Goal: Task Accomplishment & Management: Manage account settings

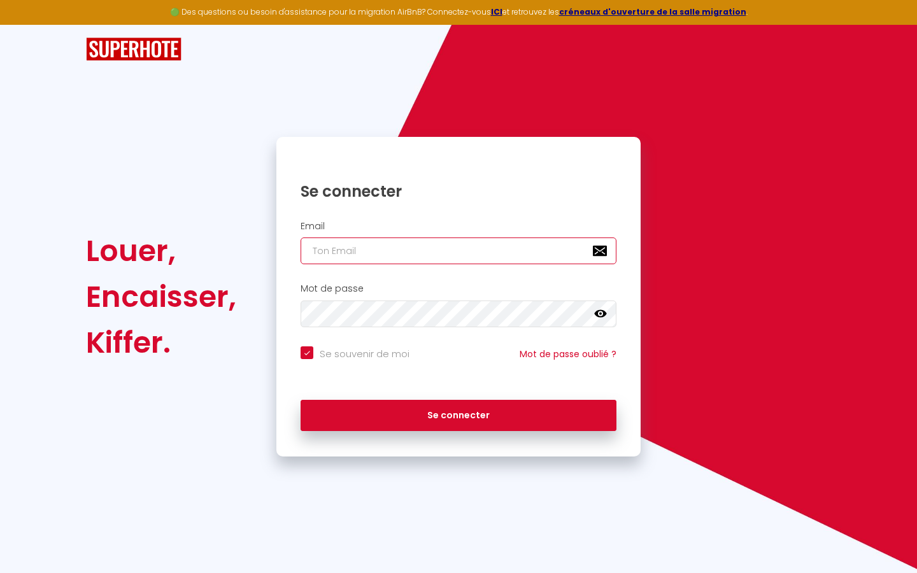
type input "s"
checkbox input "true"
type input "su"
checkbox input "true"
type input "sup"
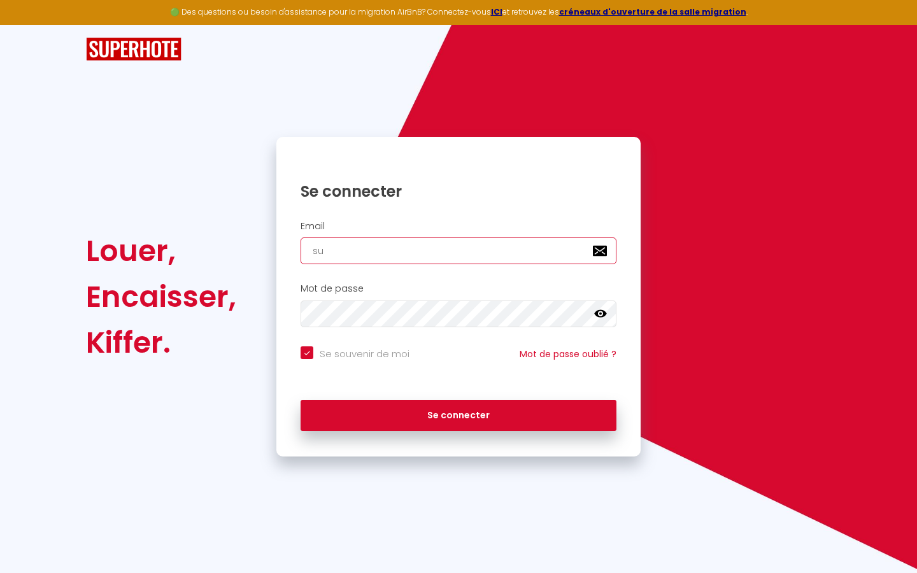
checkbox input "true"
type input "supe"
checkbox input "true"
type input "super"
checkbox input "true"
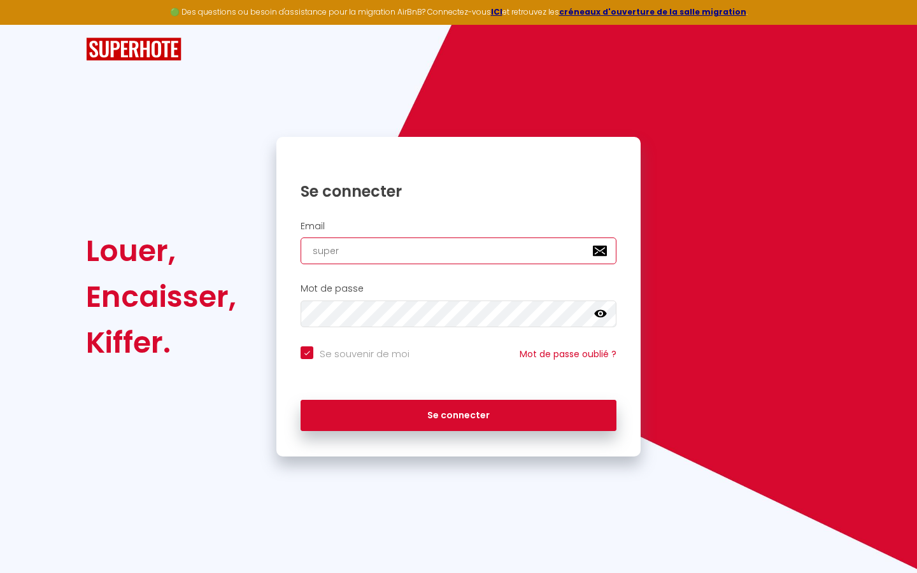
type input "superb"
checkbox input "true"
type input "superbo"
checkbox input "true"
type input "superbor"
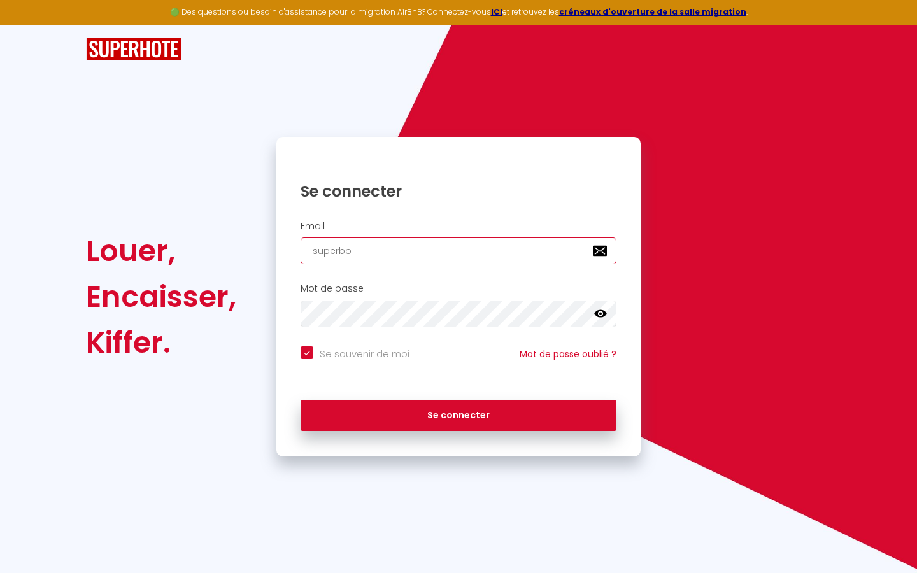
checkbox input "true"
type input "superbord"
checkbox input "true"
type input "superborde"
checkbox input "true"
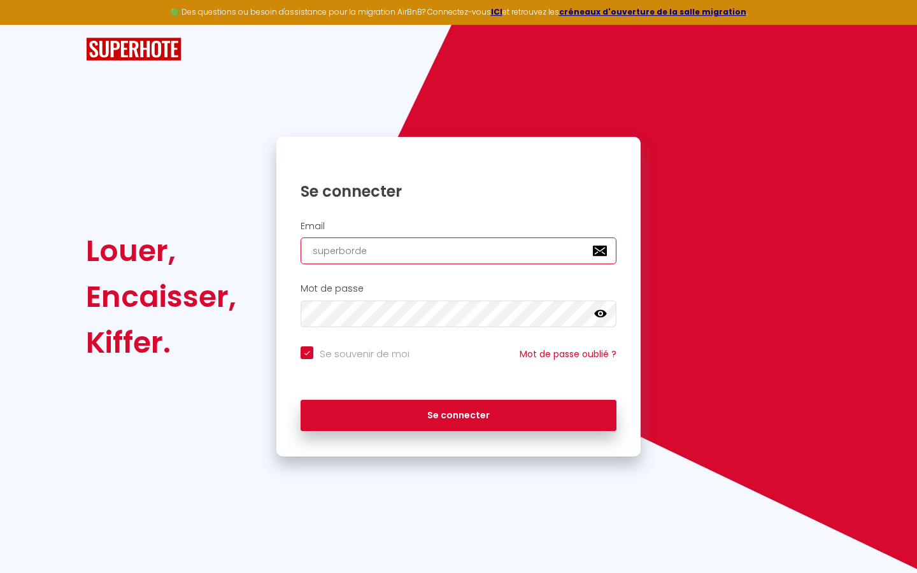
type input "superbordea"
checkbox input "true"
type input "superbordeau"
checkbox input "true"
type input "superbordeaux"
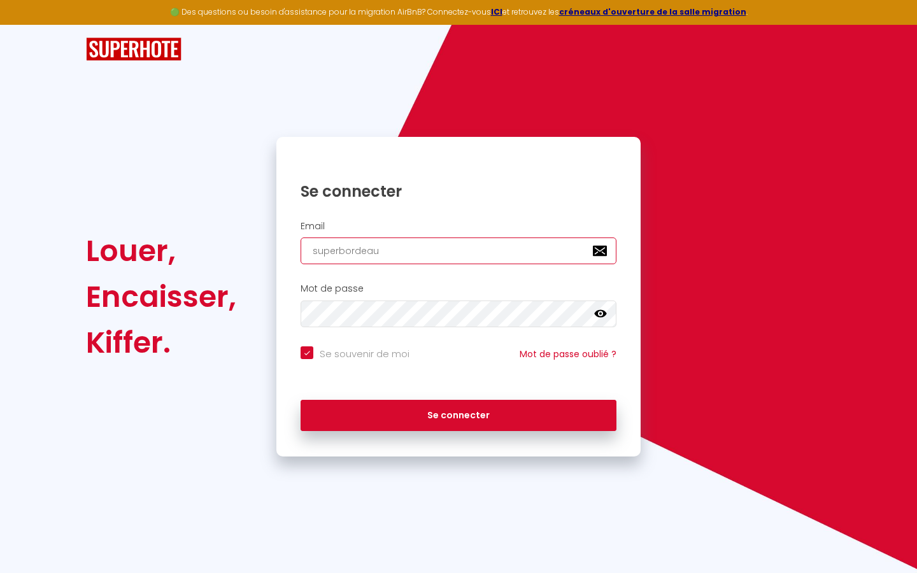
checkbox input "true"
type input "superbordeaux@"
checkbox input "true"
type input "superbordeaux@g"
checkbox input "true"
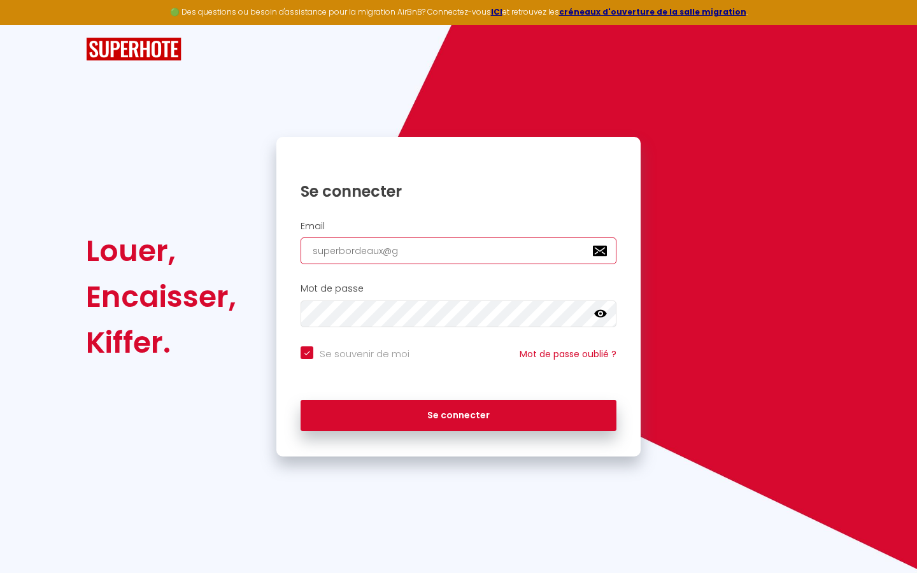
type input "superbordeaux@gm"
checkbox input "true"
type input "superbordeaux@gma"
checkbox input "true"
type input "superbordeaux@gmai"
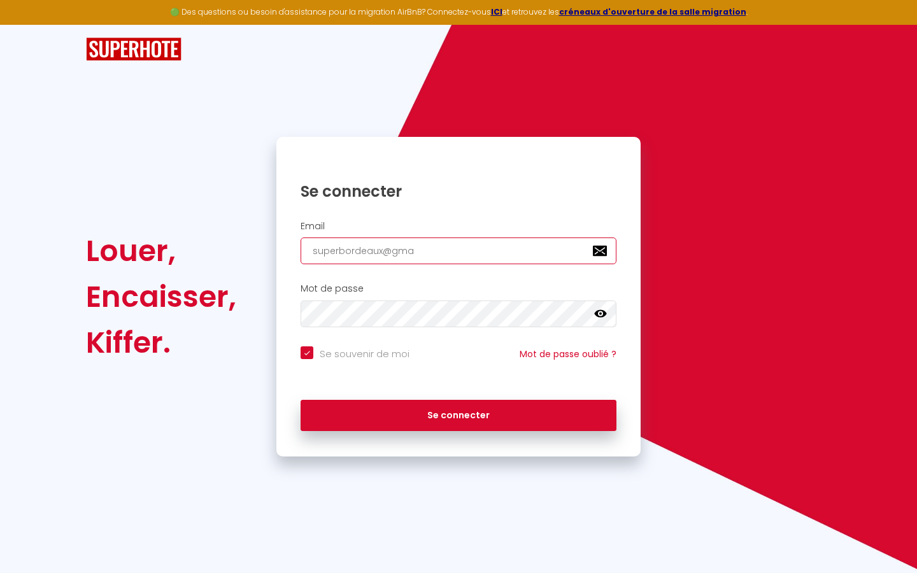
checkbox input "true"
type input "[EMAIL_ADDRESS]"
checkbox input "true"
type input "[EMAIL_ADDRESS]."
checkbox input "true"
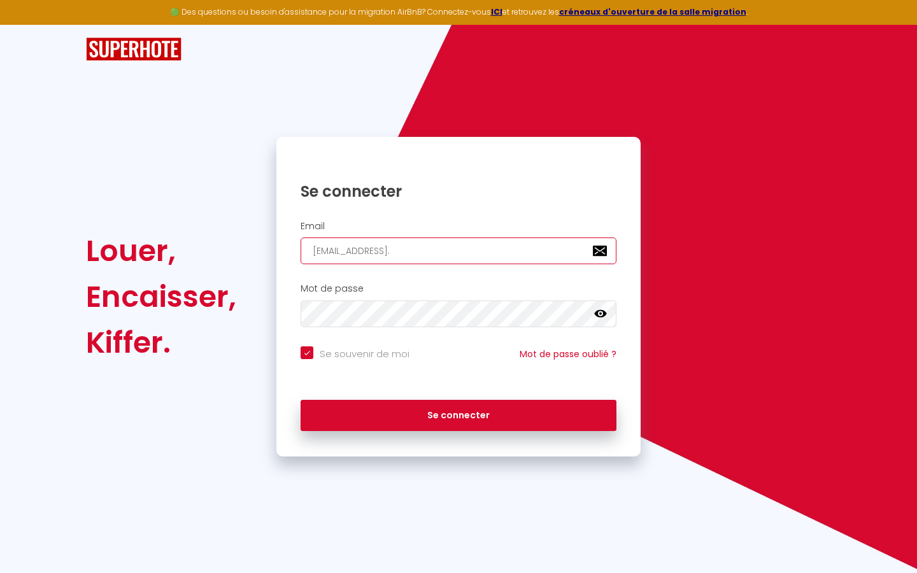
type input "superbordeaux@gmail.c"
checkbox input "true"
type input "[EMAIL_ADDRESS][DOMAIN_NAME]"
checkbox input "true"
type input "[EMAIL_ADDRESS][DOMAIN_NAME]"
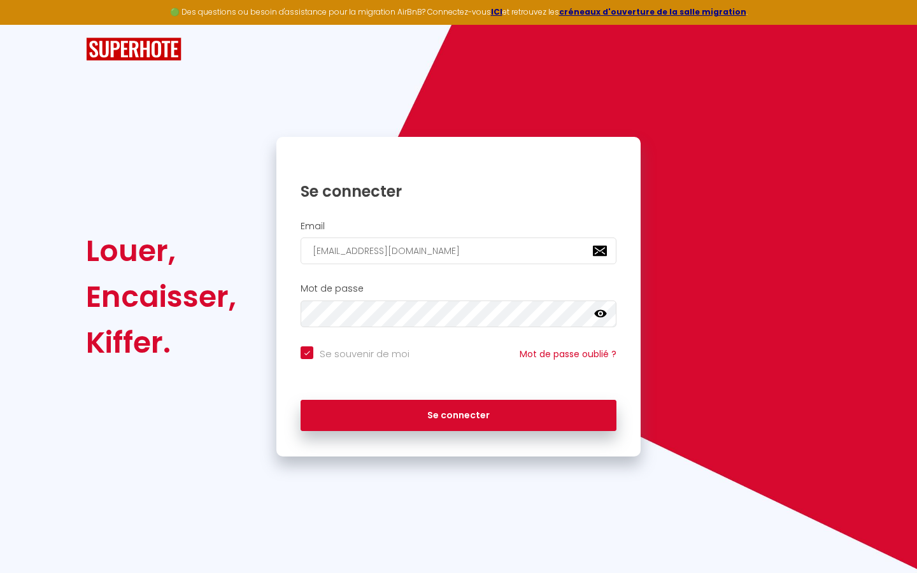
checkbox input "true"
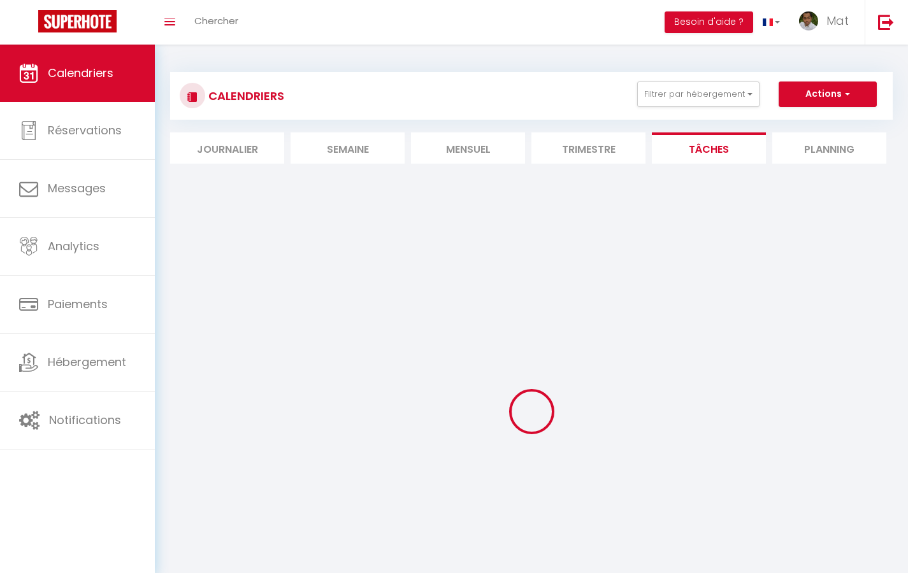
select select
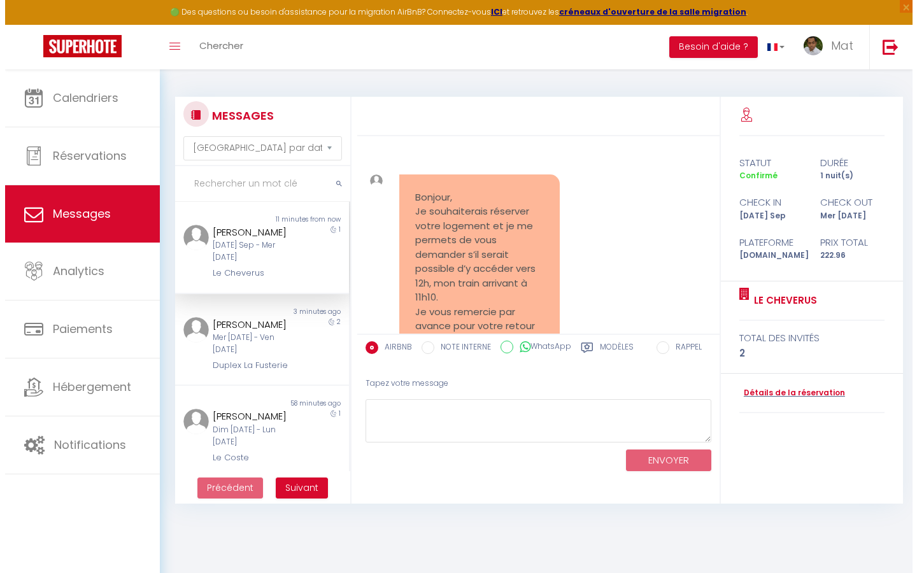
scroll to position [5011, 0]
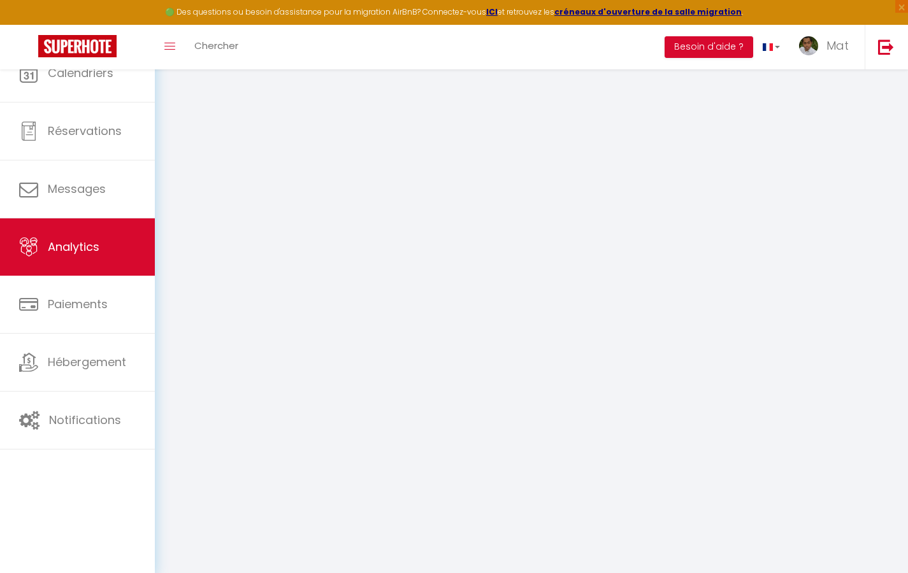
select select "2025"
select select "9"
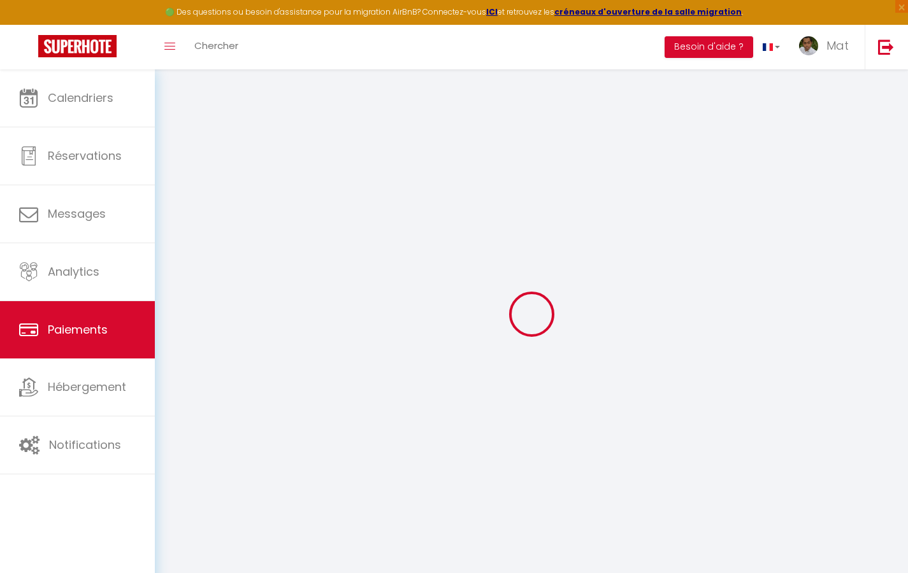
select select "2"
select select "0"
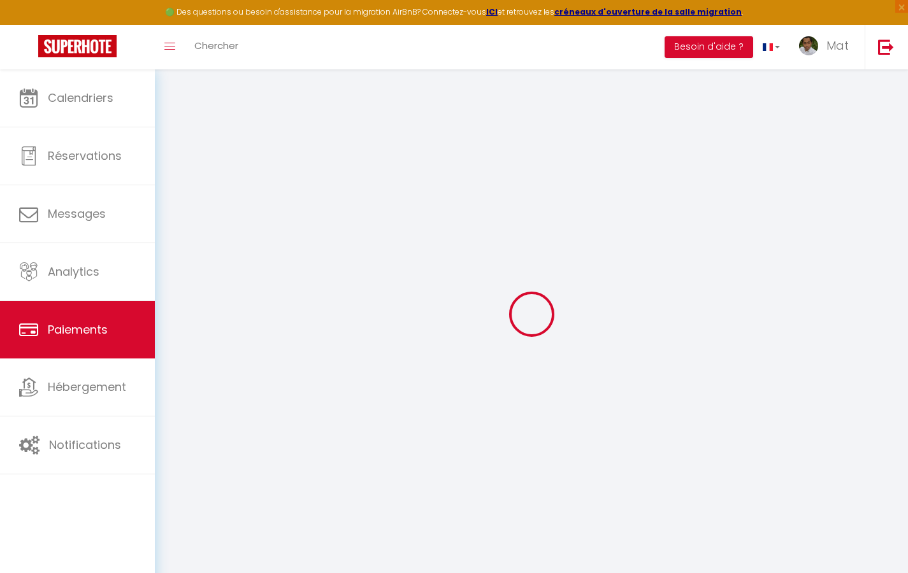
select select "0"
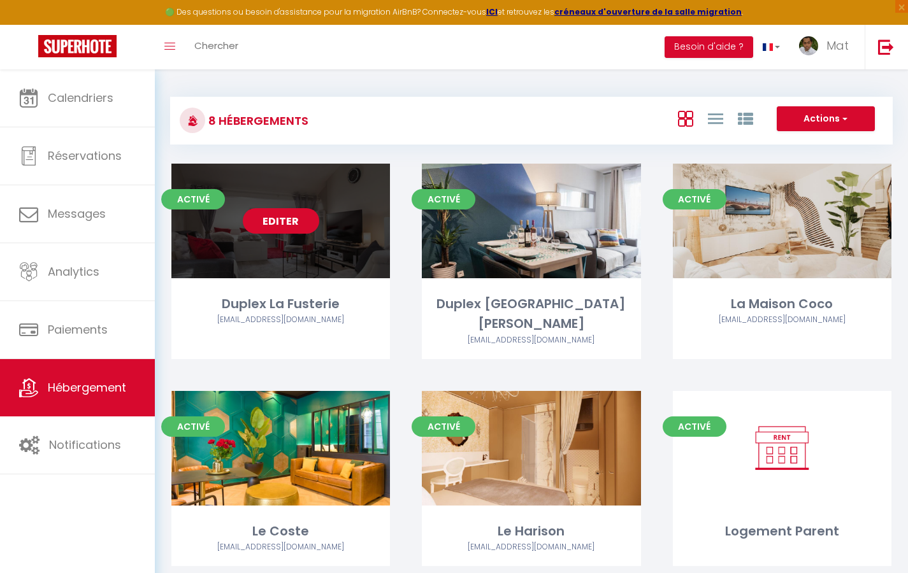
select select "3"
select select "2"
select select "1"
select select
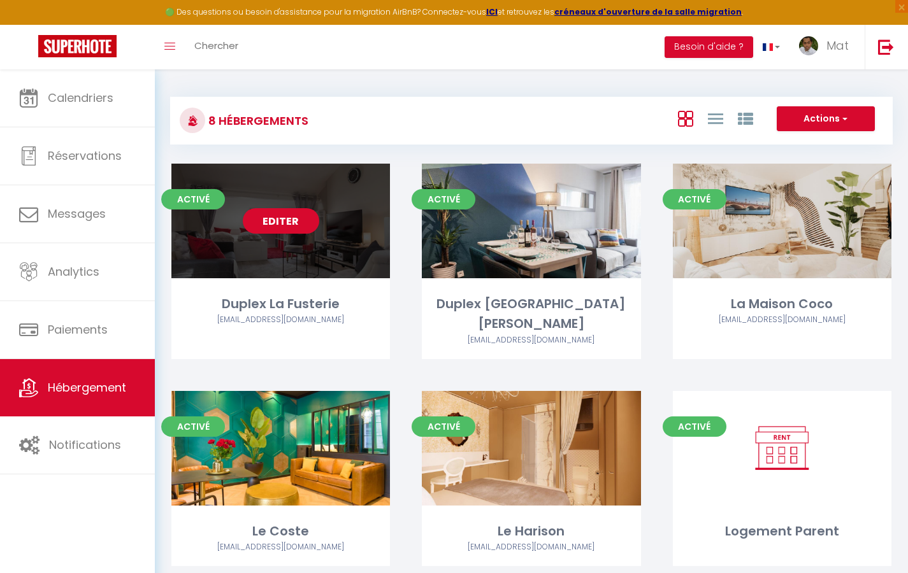
select select "28"
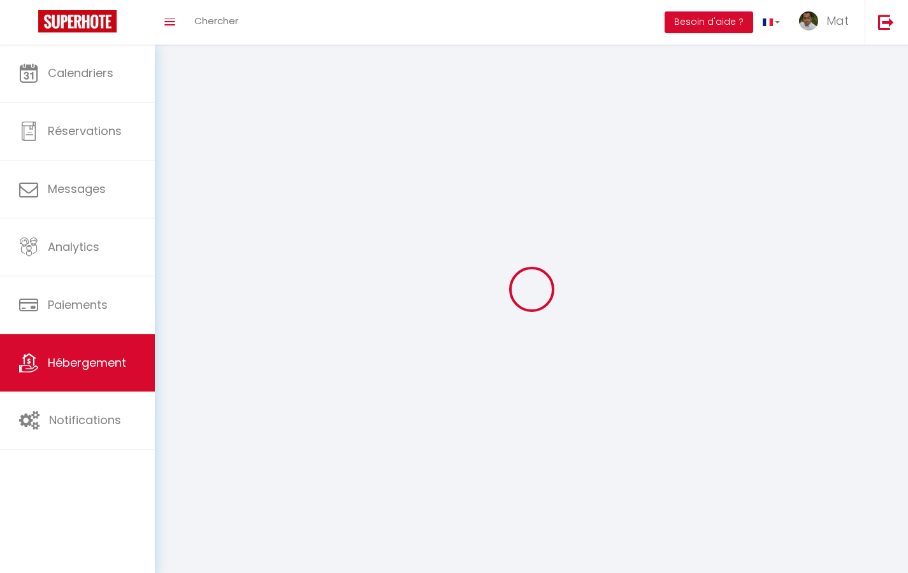
select select
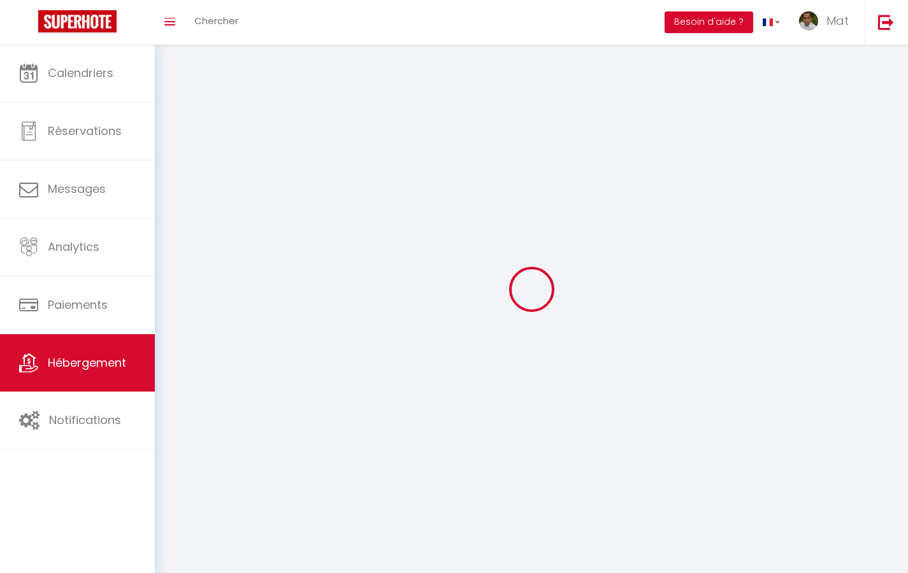
select select
checkbox input "false"
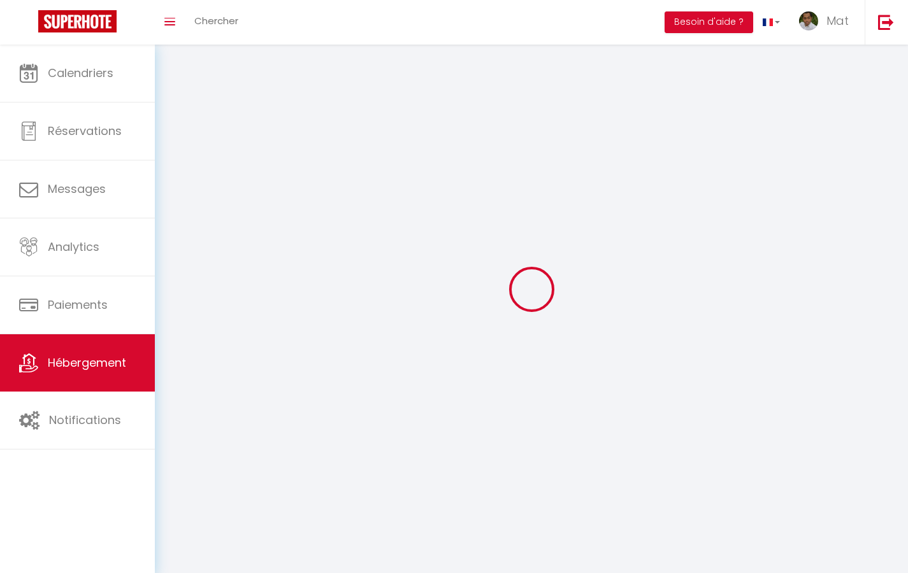
select select
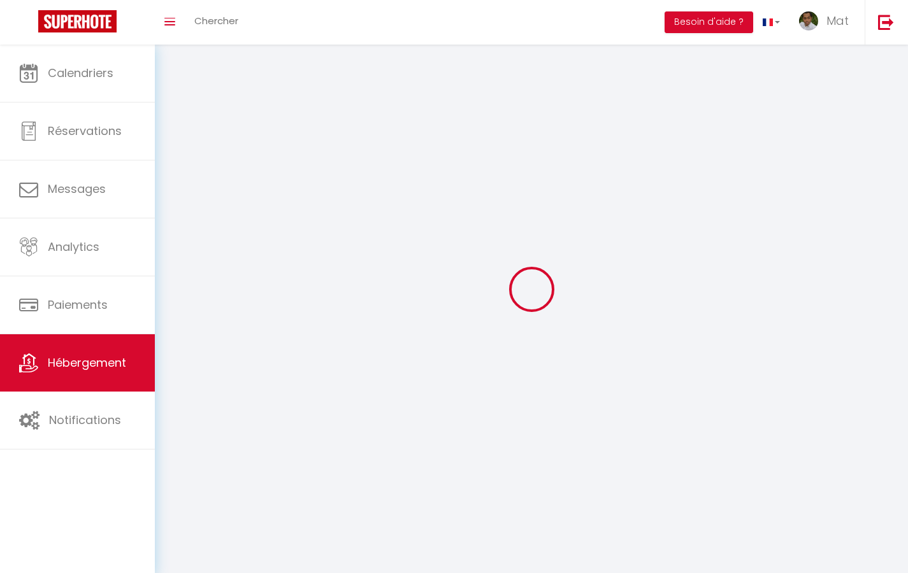
select select
checkbox input "false"
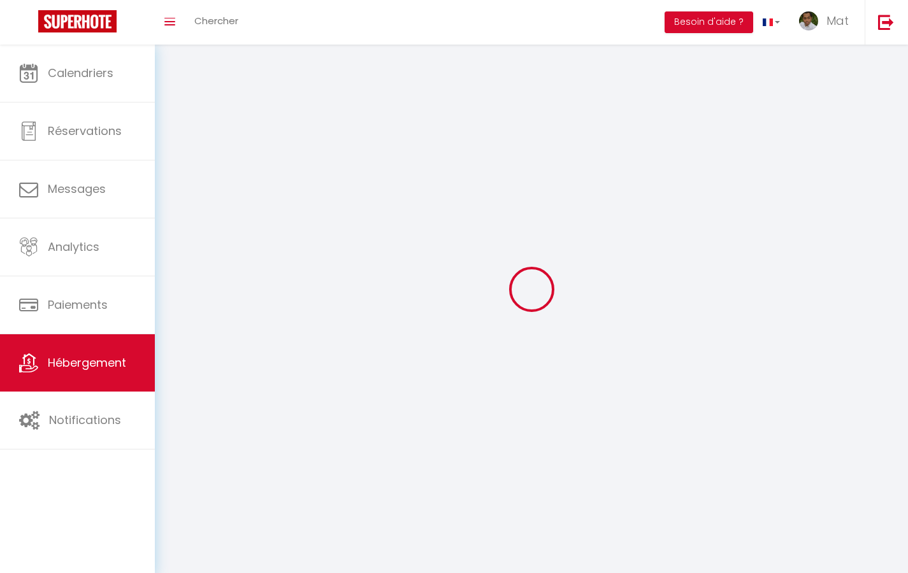
checkbox input "false"
select select
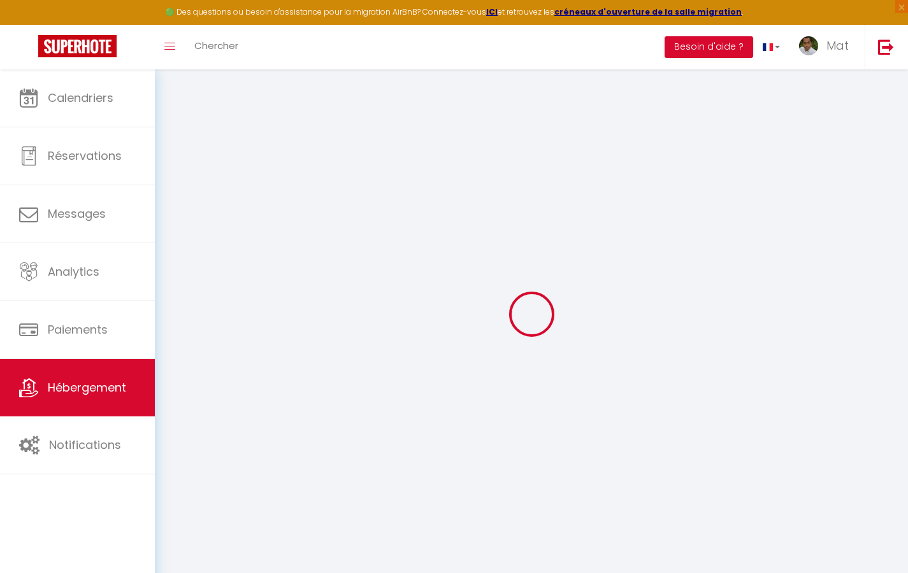
select select
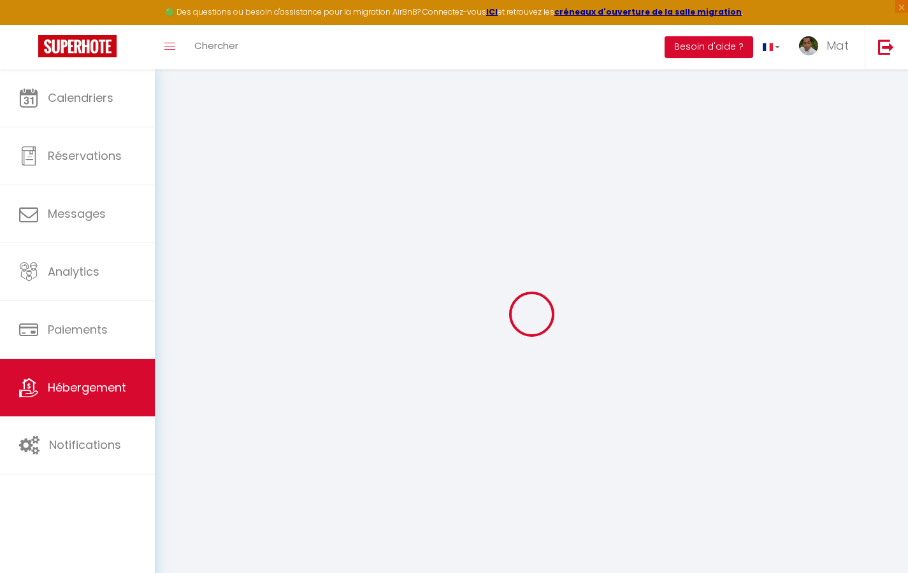
select select
checkbox input "false"
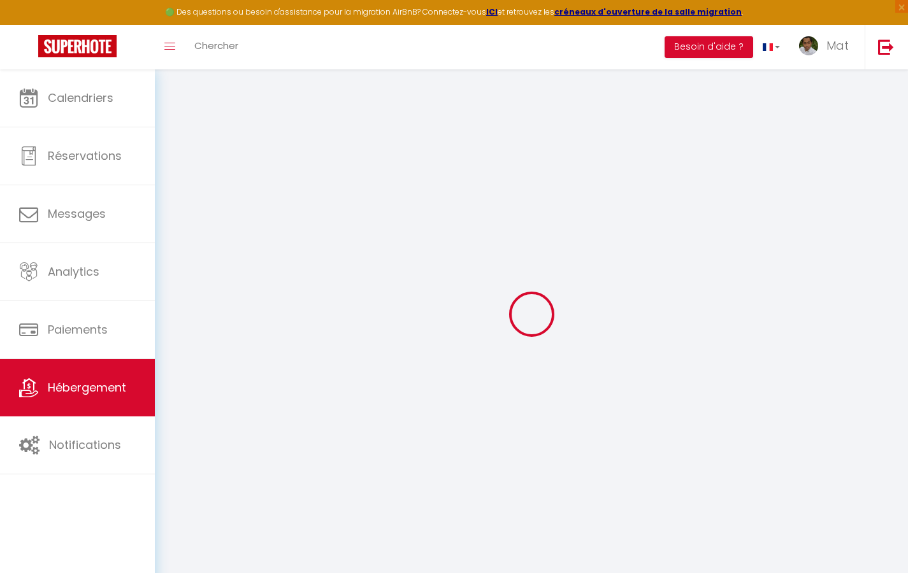
select select
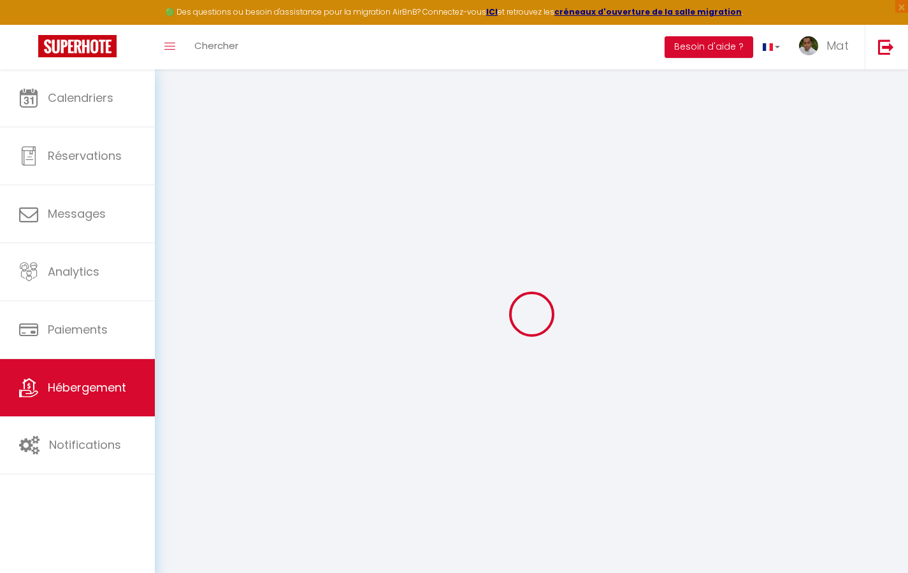
select select
checkbox input "false"
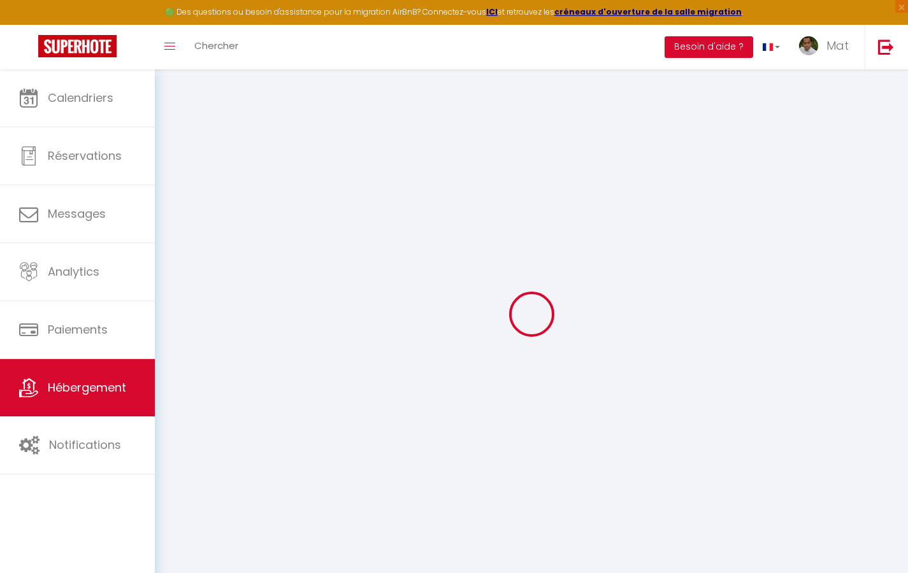
checkbox input "false"
select select
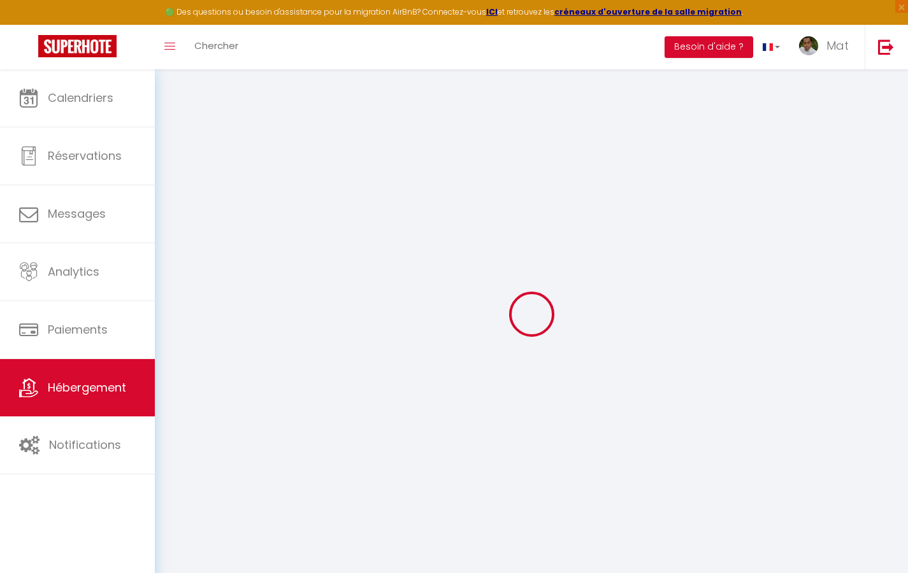
select select
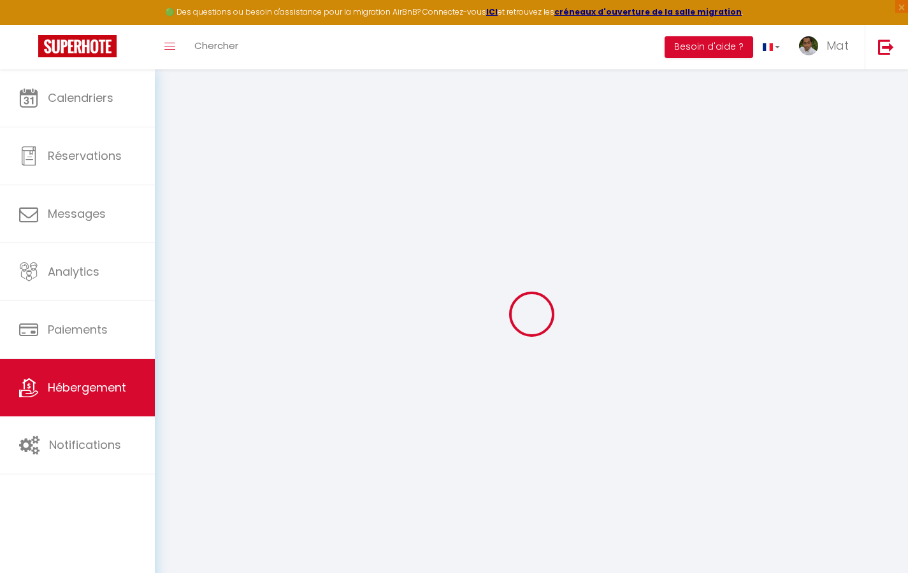
checkbox input "false"
select select
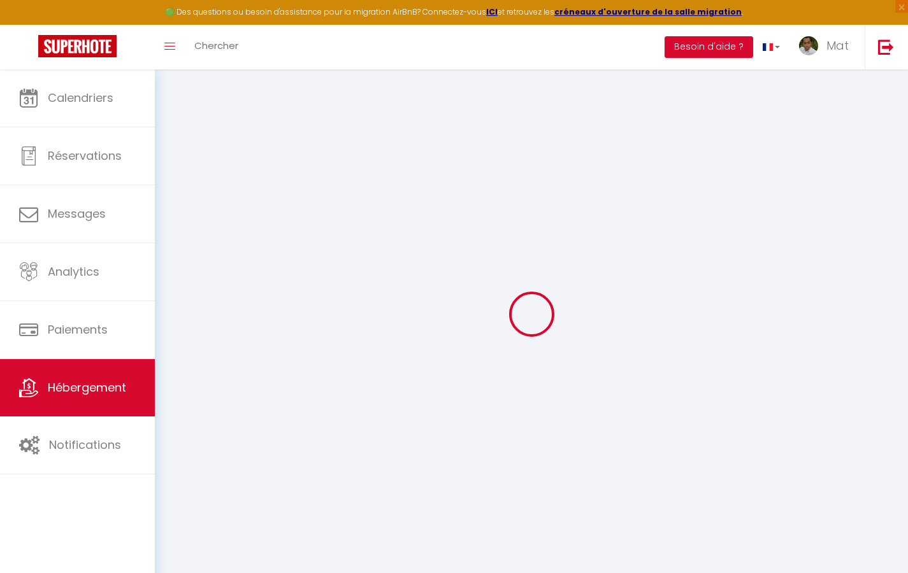
select select
type input "Duplex La Fusterie"
type input "IMMO"
type input "MRA"
type input "[STREET_ADDRESS]"
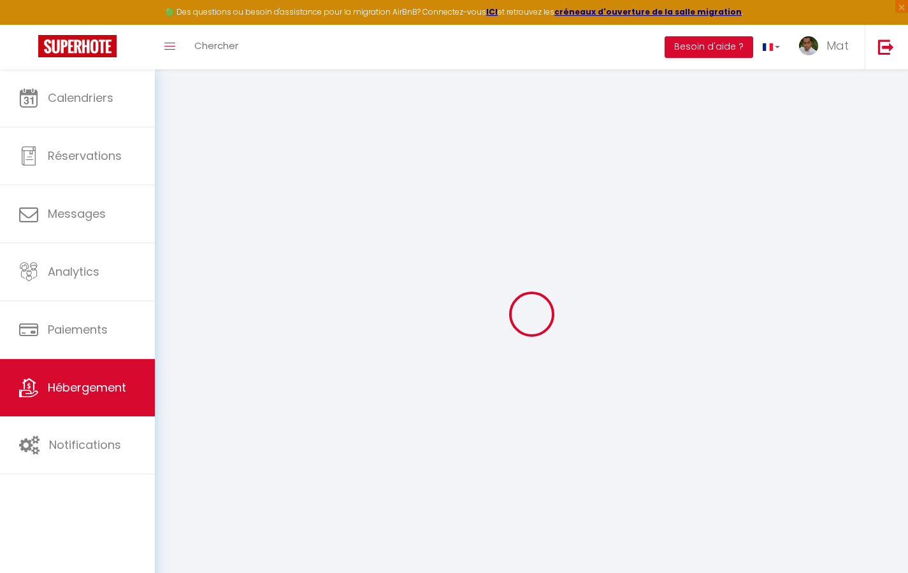
type input "33800"
type input "[GEOGRAPHIC_DATA]"
select select "6"
type input "35"
type input "20"
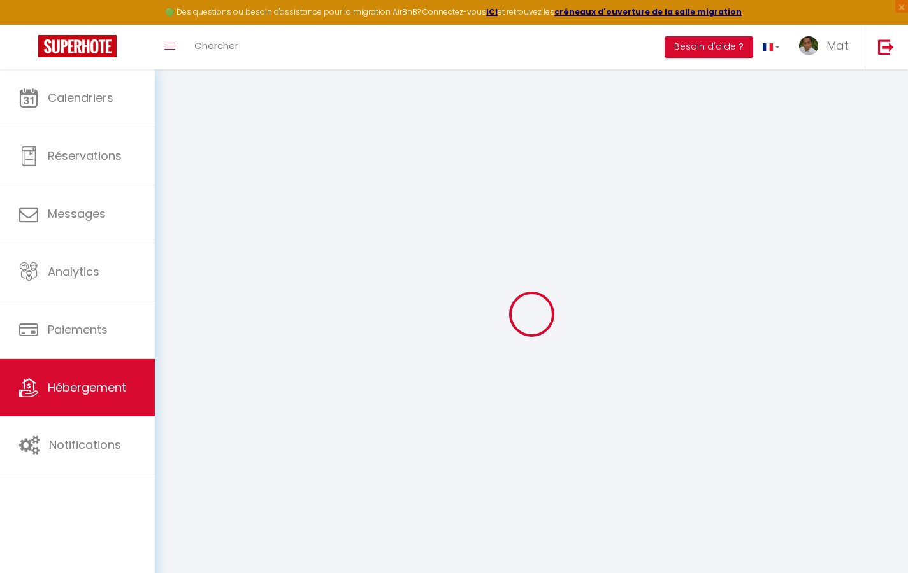
type input "30"
type input "1.65"
type input "200"
select select
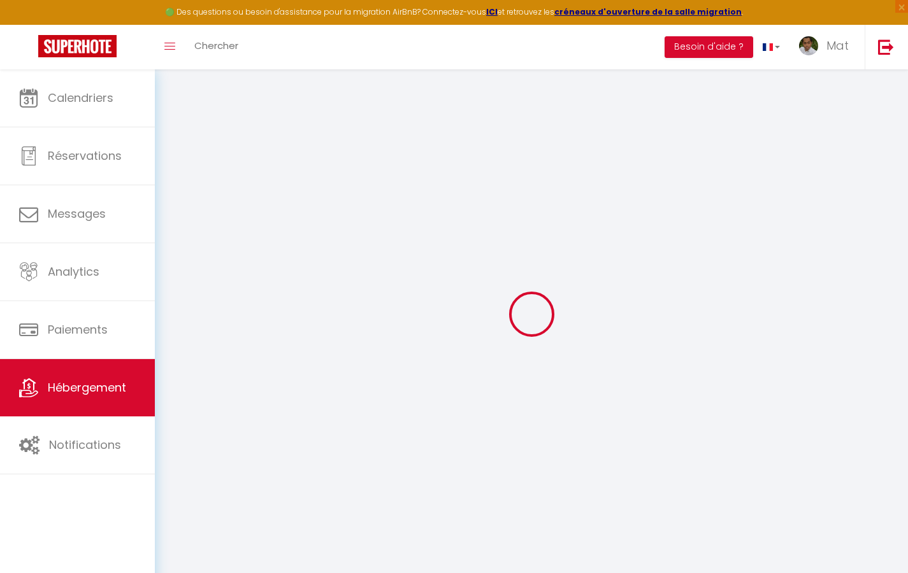
select select
type input "[STREET_ADDRESS]"
type input "33800"
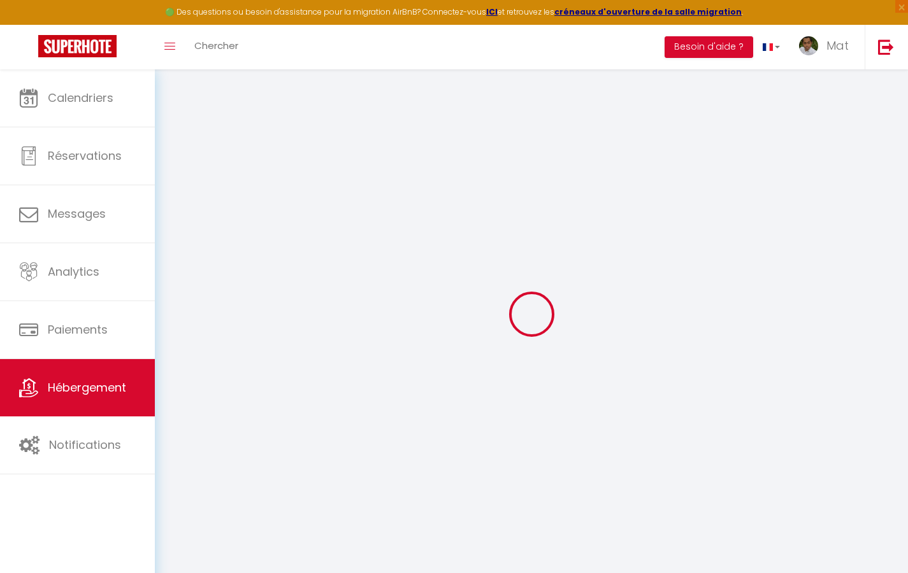
type input "[GEOGRAPHIC_DATA]"
type input "[EMAIL_ADDRESS][DOMAIN_NAME]"
select select "742"
checkbox input "true"
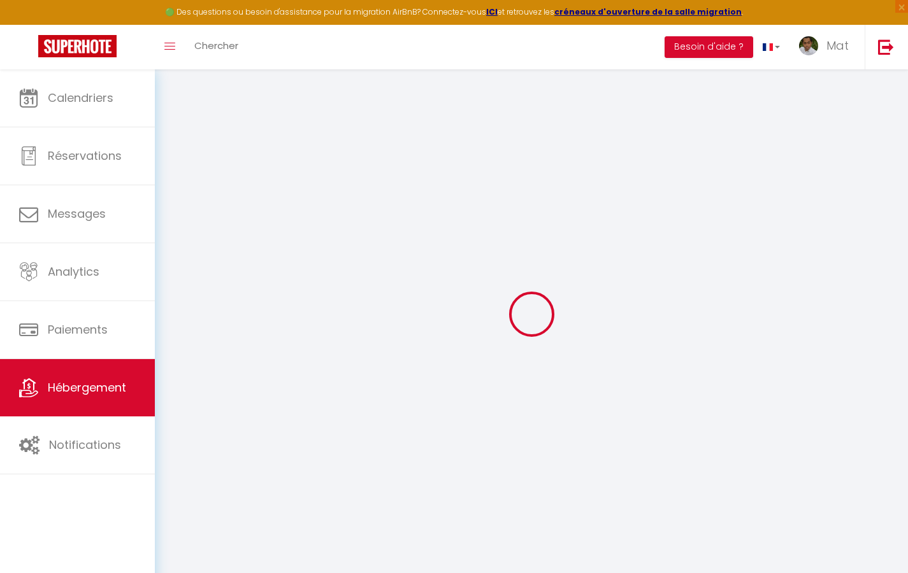
checkbox input "true"
checkbox input "false"
type input "10"
type input "50"
type input "0"
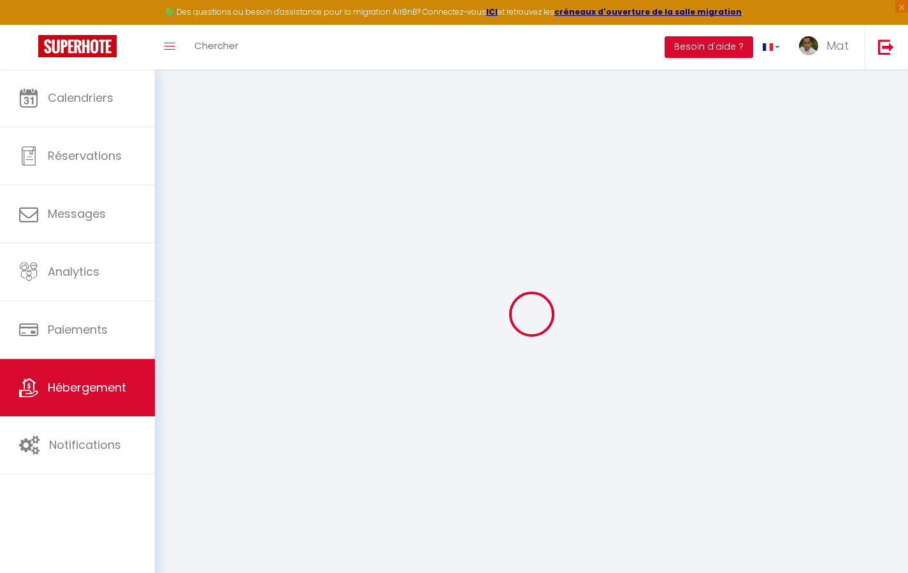
type input "0"
select select
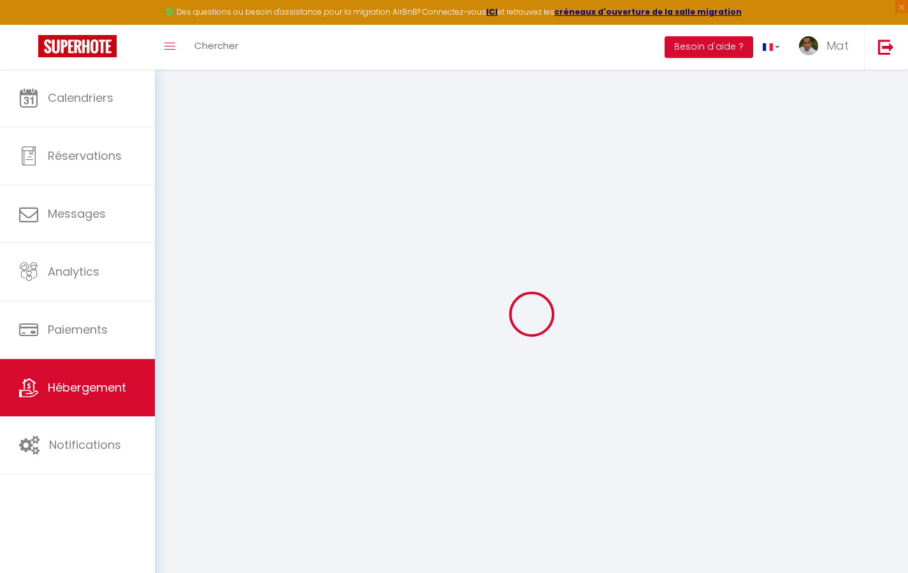
select select
checkbox input "true"
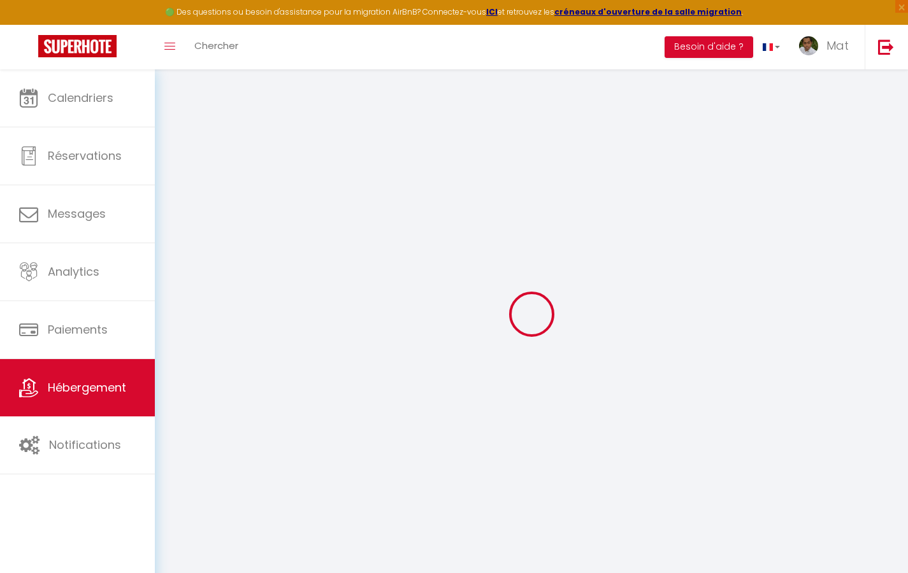
checkbox input "false"
select select
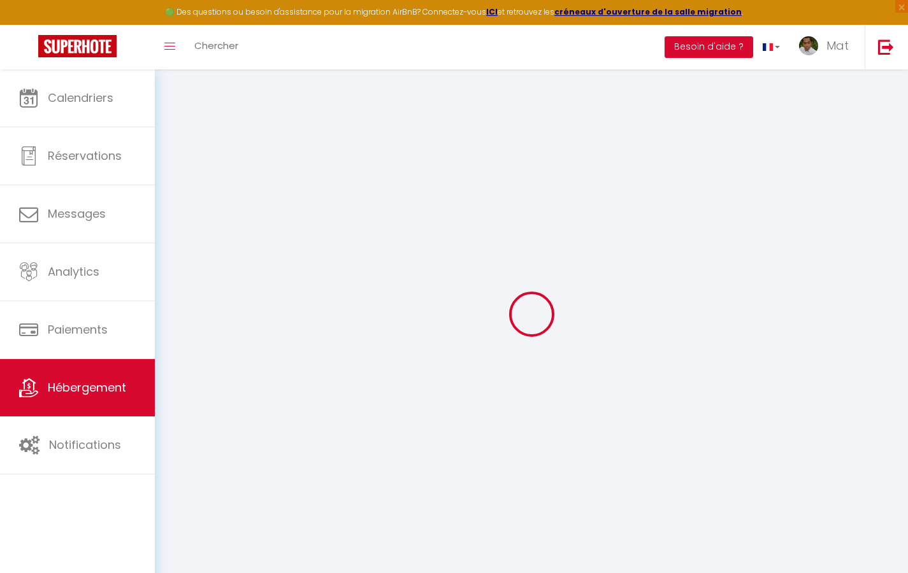
select select
checkbox input "true"
checkbox input "false"
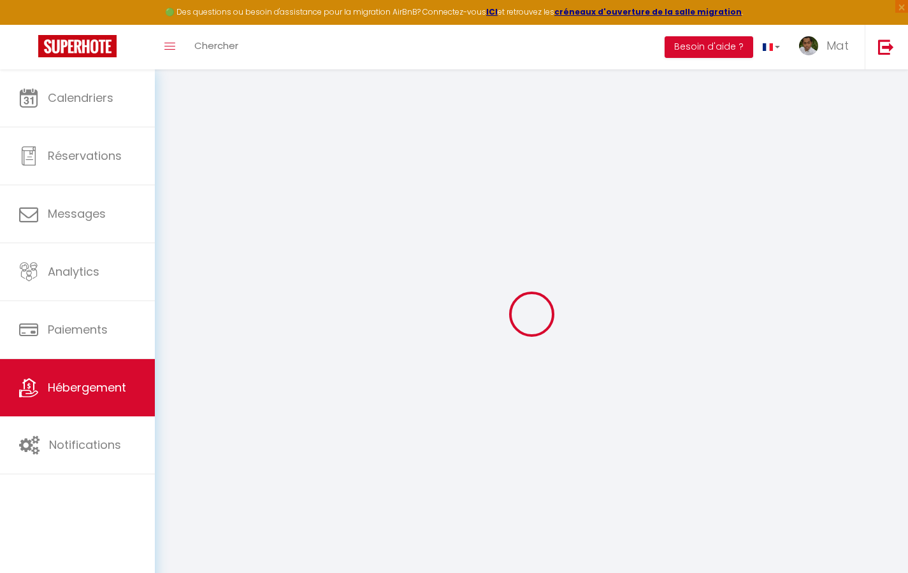
select select "2365"
checkbox input "true"
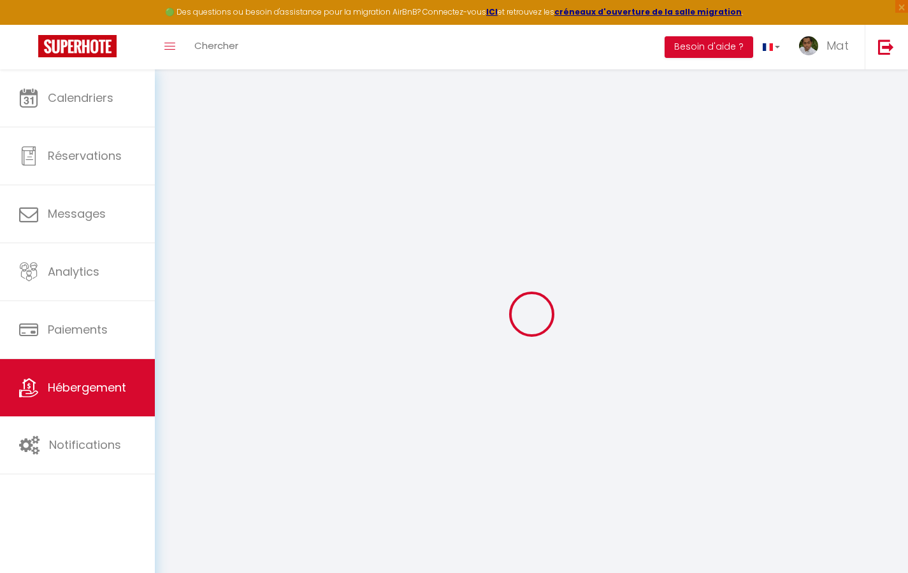
checkbox input "false"
checkbox input "true"
checkbox input "false"
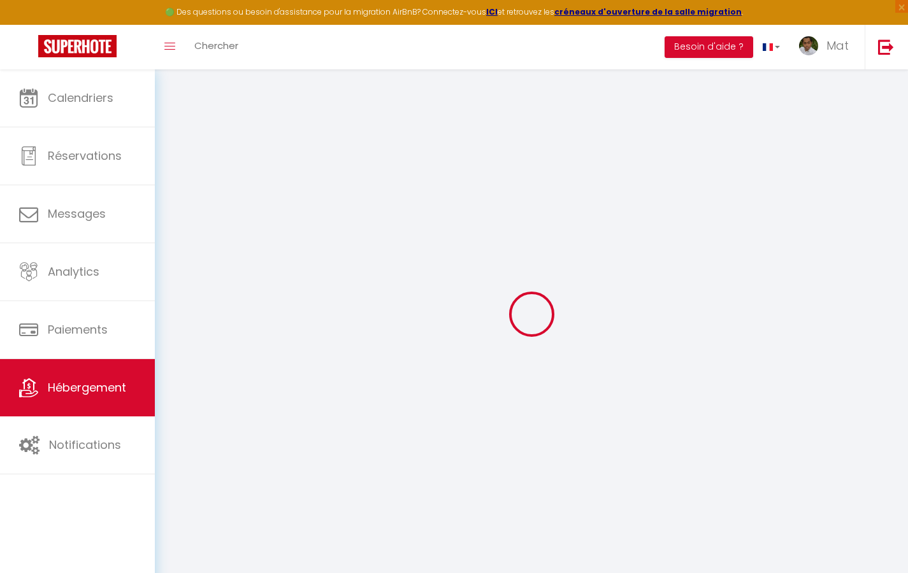
select select "17:00"
select select "23:30"
select select "10:00"
select select "30"
select select "120"
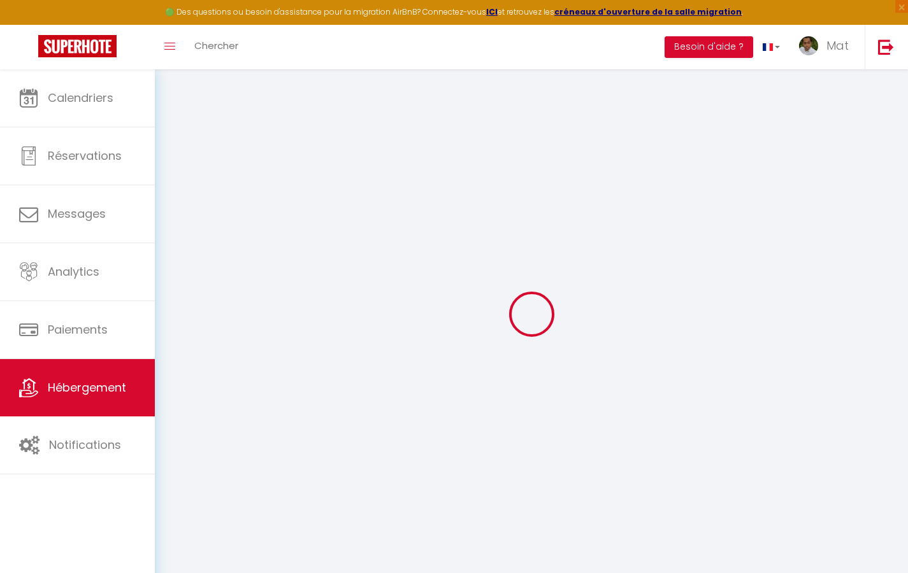
checkbox input "true"
checkbox input "false"
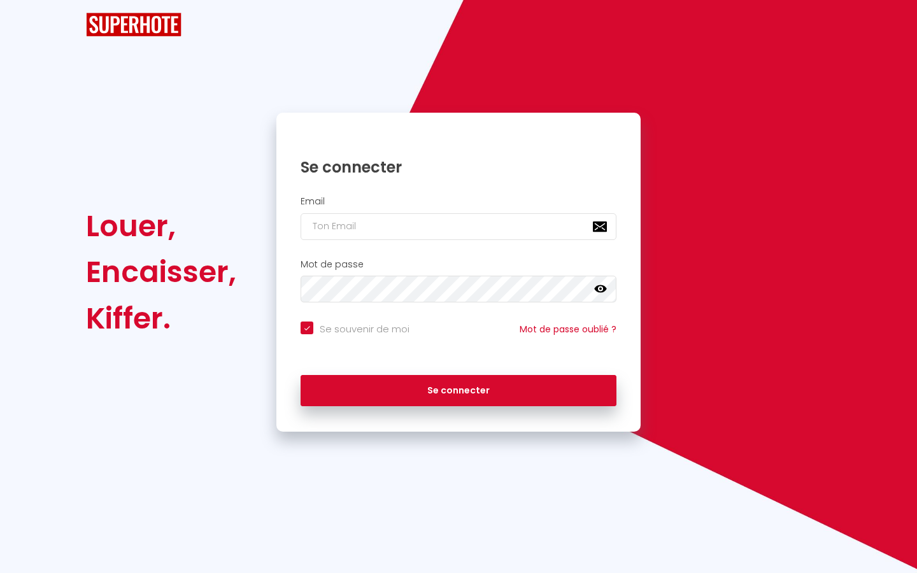
checkbox input "true"
